Goal: Transaction & Acquisition: Purchase product/service

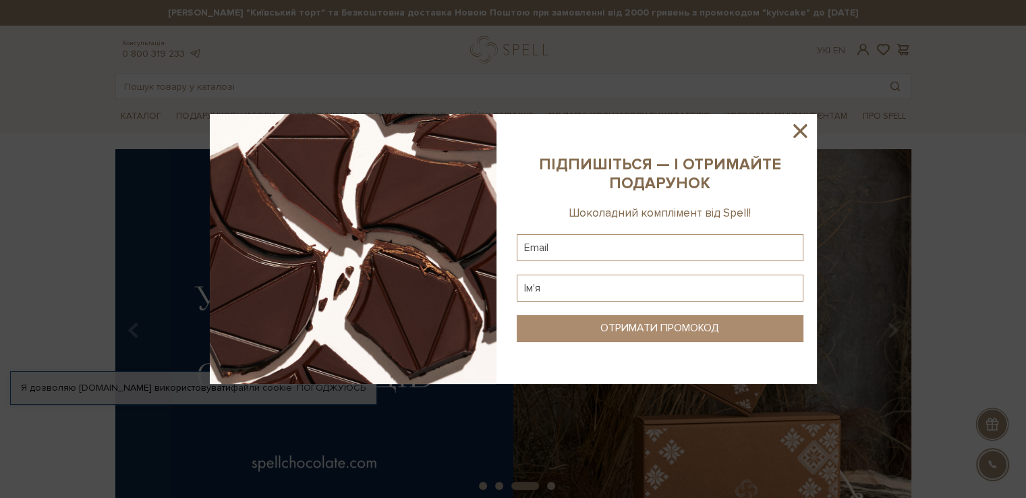
click at [804, 130] on icon at bounding box center [800, 130] width 23 height 23
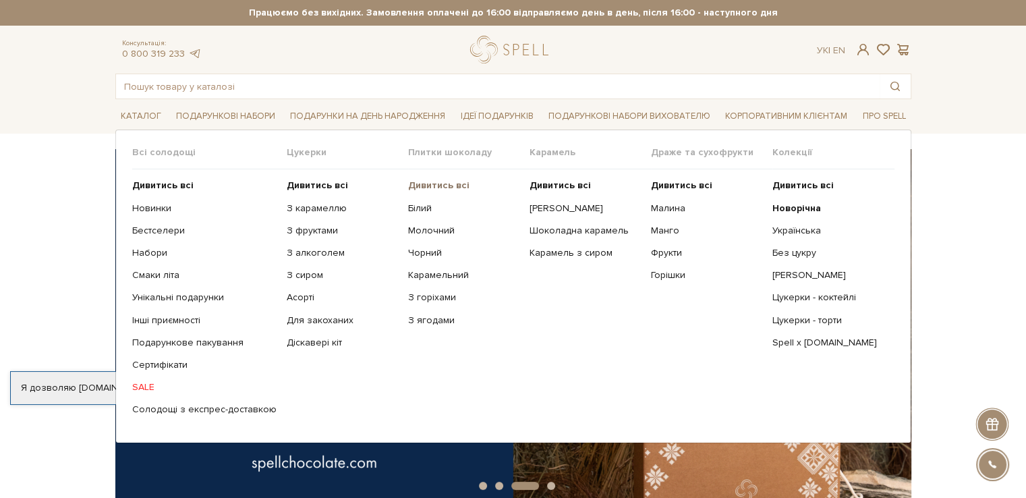
click at [444, 179] on b "Дивитись всі" at bounding box center [438, 184] width 61 height 11
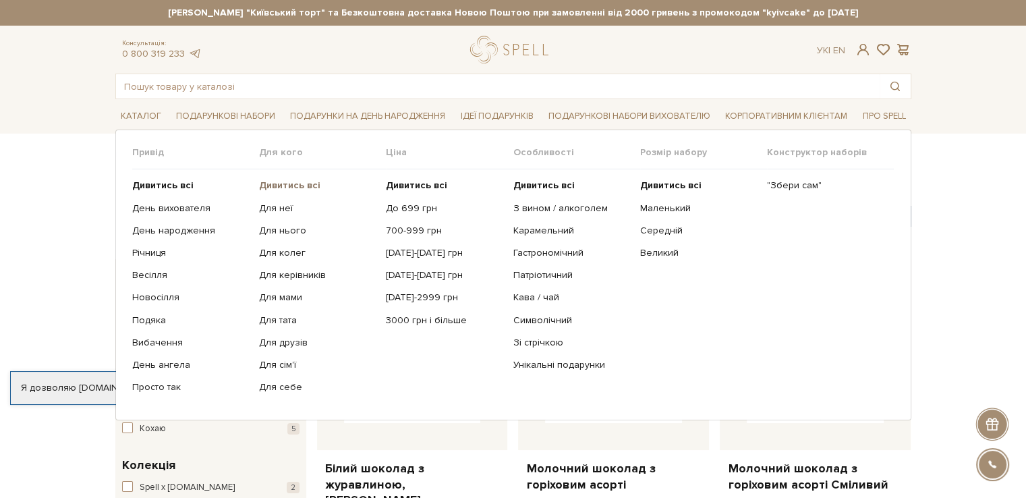
click at [295, 182] on b "Дивитись всі" at bounding box center [289, 184] width 61 height 11
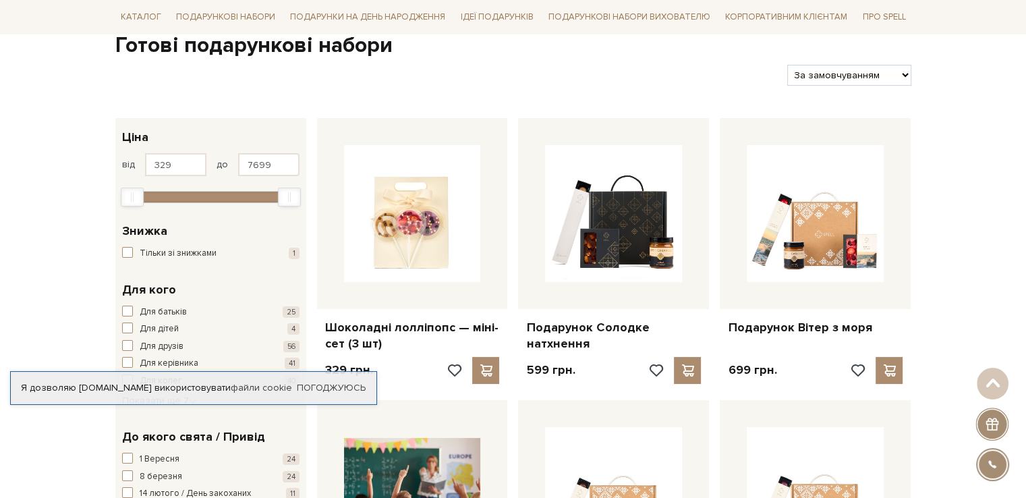
scroll to position [67, 0]
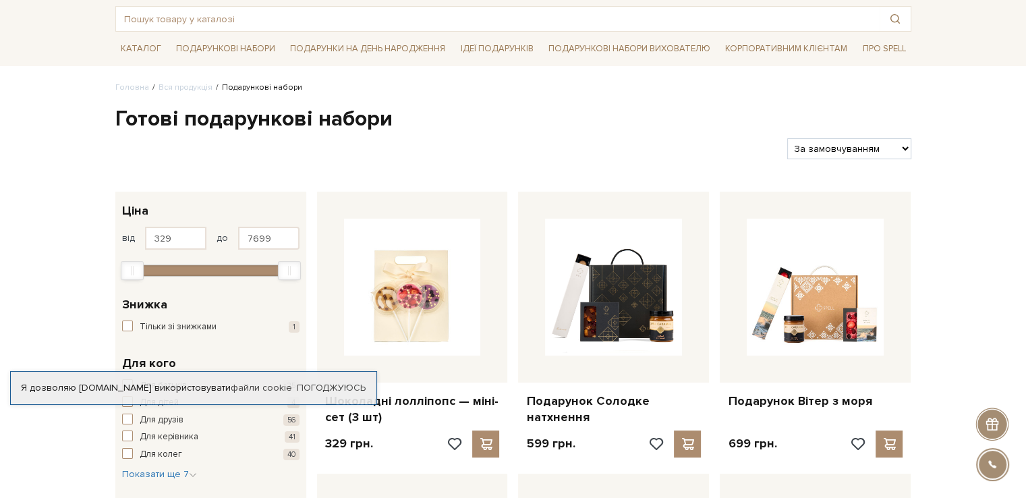
click at [854, 144] on select "За замовчуванням За Ціною (зростання) За Ціною (зменшення) Новинки За популярні…" at bounding box center [848, 148] width 123 height 21
select select "https://spellchocolate.com/our-productions/podarunkovi-box/?sort=p.price&order=…"
click at [787, 138] on select "За замовчуванням За Ціною (зростання) За Ціною (зменшення) Новинки За популярні…" at bounding box center [848, 148] width 123 height 21
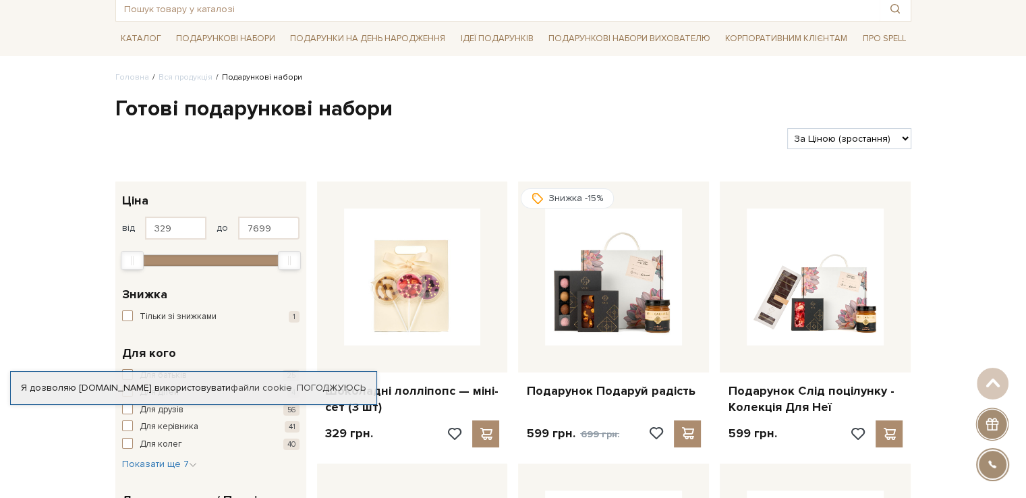
scroll to position [67, 0]
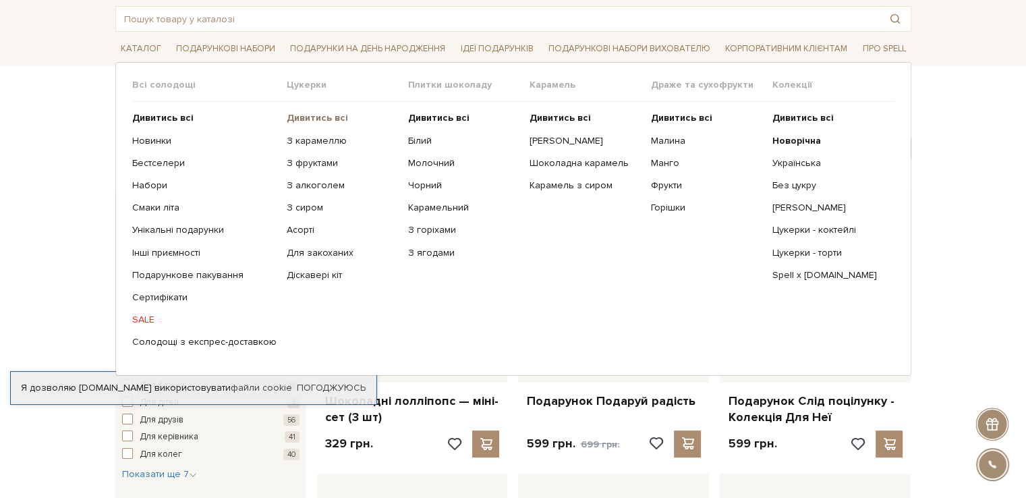
click at [302, 112] on b "Дивитись всі" at bounding box center [317, 117] width 61 height 11
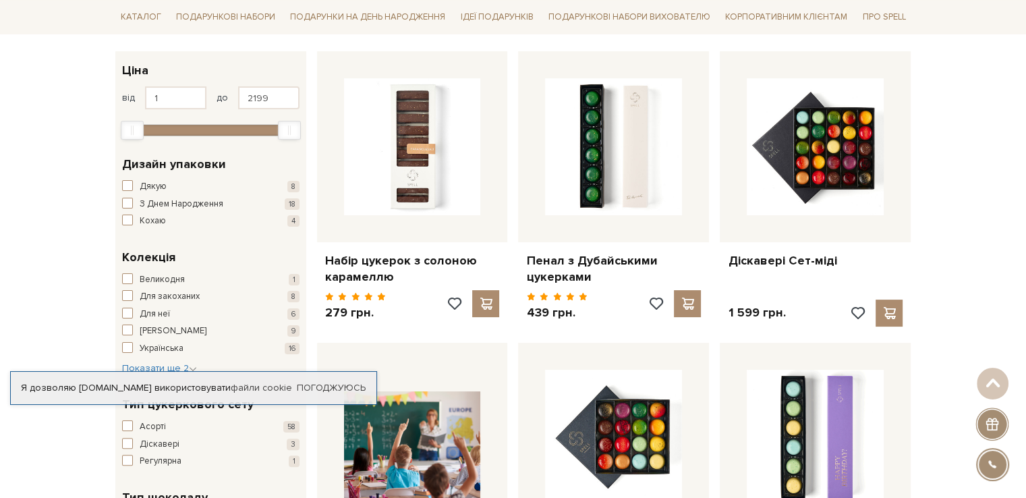
scroll to position [67, 0]
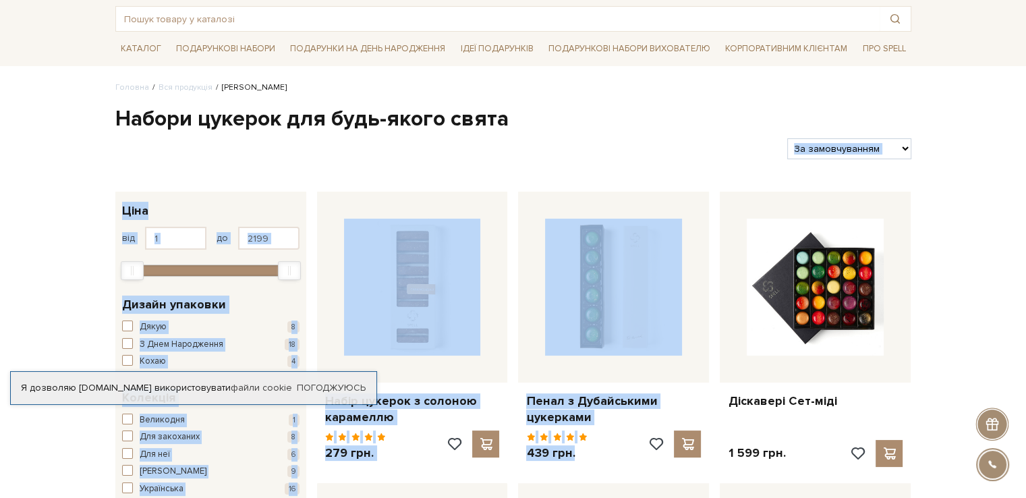
click at [839, 149] on select "За замовчуванням За Ціною (зростання) За Ціною (зменшення) Новинки За популярні…" at bounding box center [848, 148] width 123 height 21
select select "https://spellchocolate.com/our-productions/seti-cukerok/?sort=p.price&order=ASC"
click at [787, 138] on select "За замовчуванням За Ціною (зростання) За Ціною (зменшення) Новинки За популярні…" at bounding box center [848, 148] width 123 height 21
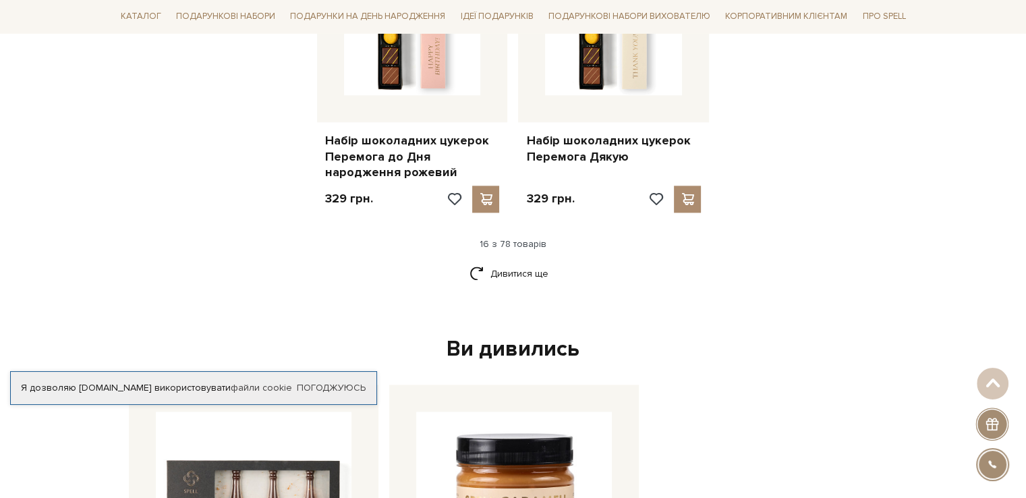
scroll to position [1754, 0]
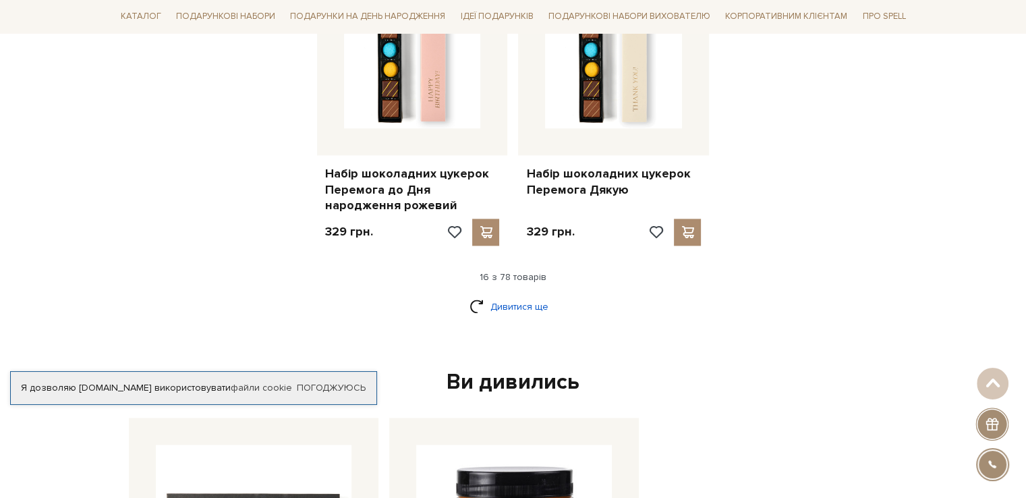
click at [514, 303] on link "Дивитися ще" at bounding box center [514, 307] width 88 height 24
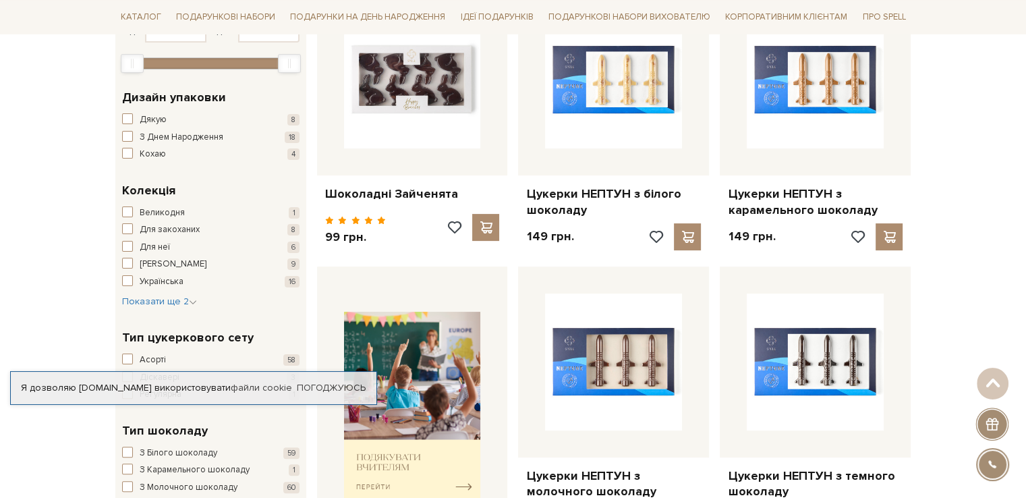
scroll to position [0, 0]
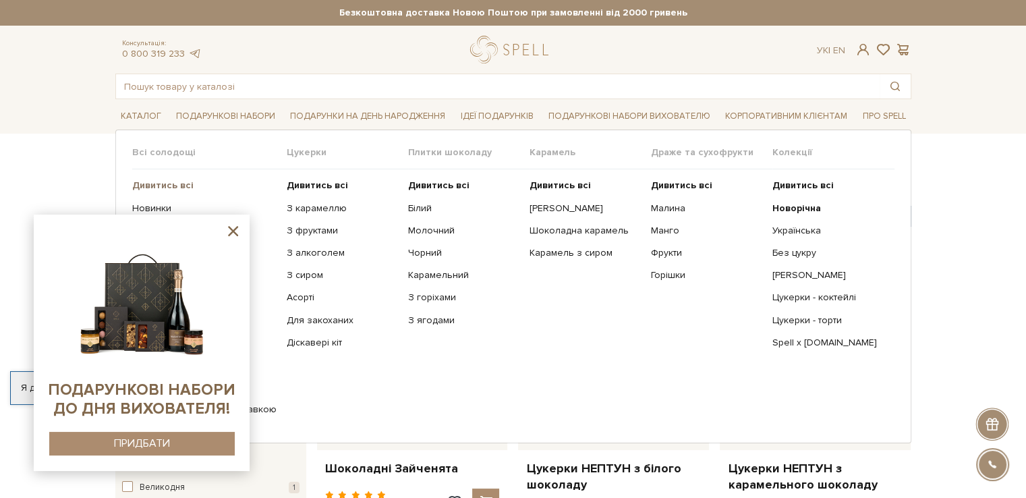
click at [155, 184] on b "Дивитись всі" at bounding box center [162, 184] width 61 height 11
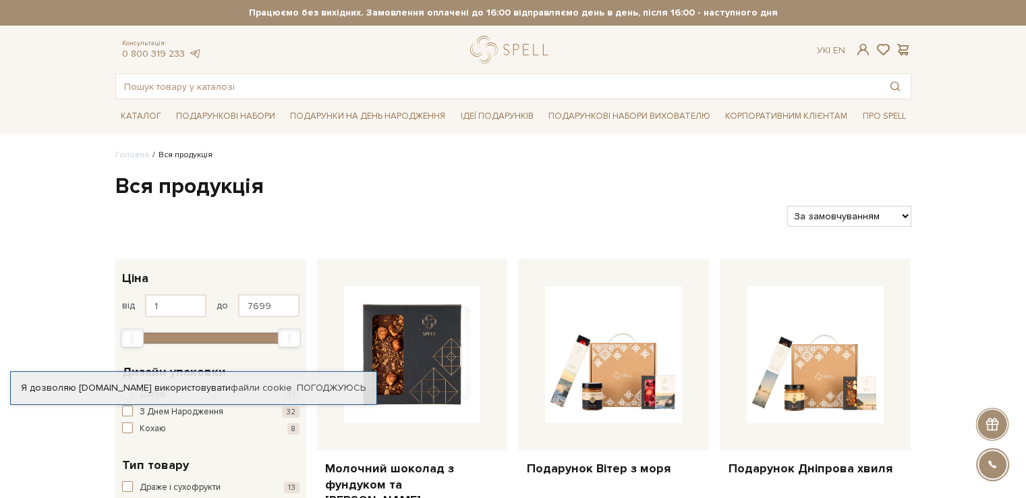
click at [858, 223] on select "За замовчуванням За Ціною (зростання) За Ціною (зменшення) Новинки За популярні…" at bounding box center [848, 216] width 123 height 21
select select "[URL][DOMAIN_NAME]"
click at [787, 206] on select "За замовчуванням За Ціною (зростання) За Ціною (зменшення) Новинки За популярні…" at bounding box center [848, 216] width 123 height 21
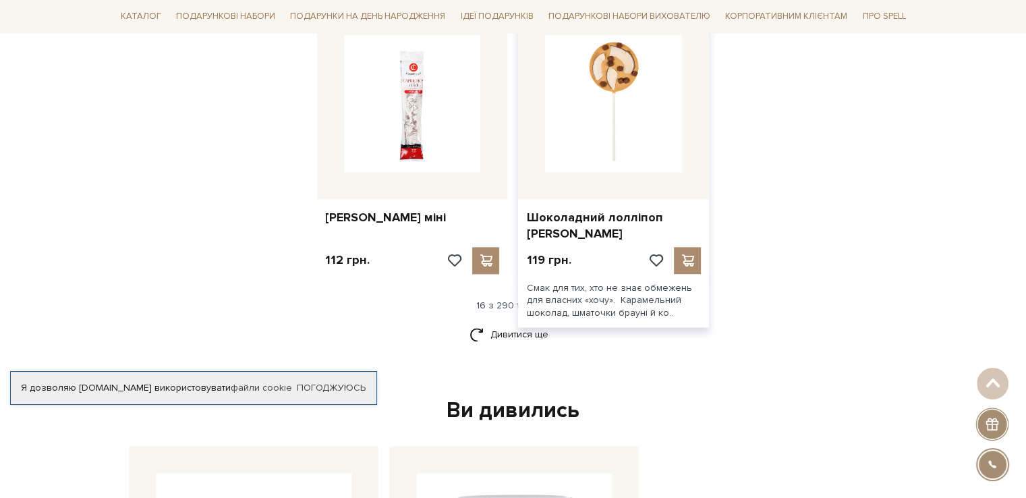
scroll to position [1687, 0]
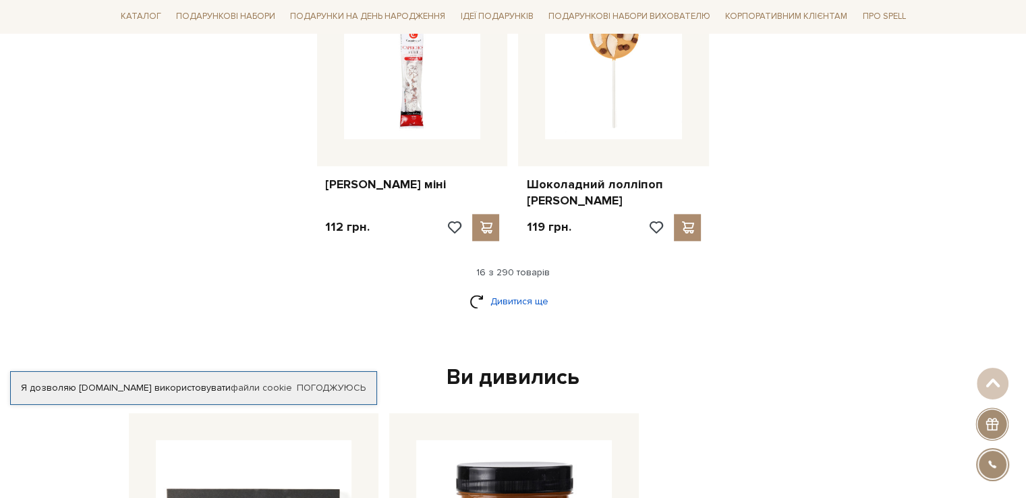
click at [518, 289] on link "Дивитися ще" at bounding box center [514, 301] width 88 height 24
